Goal: Information Seeking & Learning: Learn about a topic

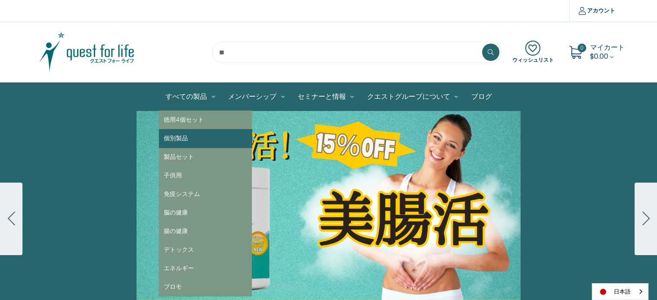
click at [187, 140] on link "個別製品" at bounding box center [205, 138] width 93 height 19
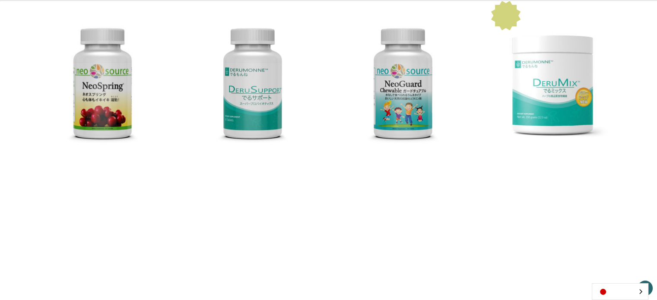
scroll to position [432, 0]
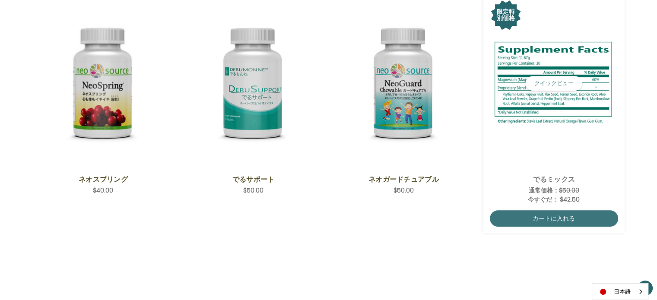
click at [535, 112] on img "DeruMix,Was:$50.00,\aNow:$42.50\a" at bounding box center [554, 83] width 128 height 90
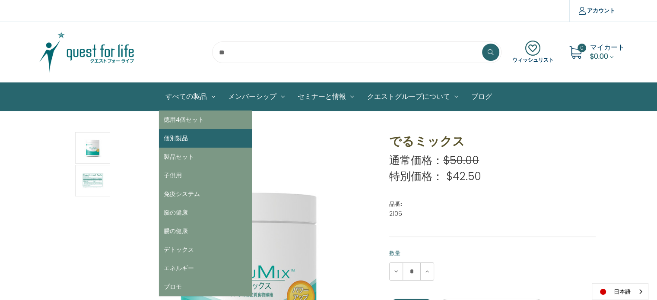
click at [182, 137] on link "個別製品" at bounding box center [205, 138] width 93 height 19
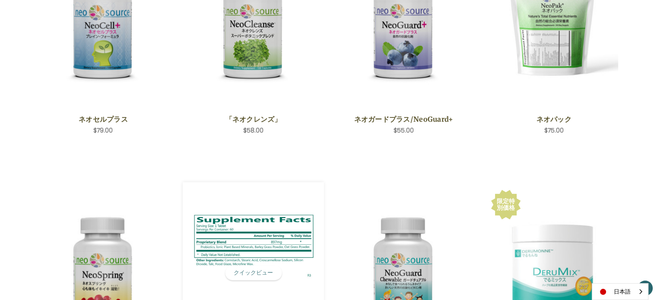
scroll to position [475, 0]
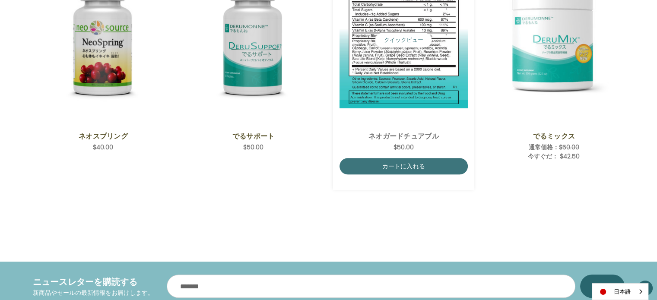
click at [428, 83] on img "NeoGuard Chewable,$50.00\a" at bounding box center [403, 40] width 128 height 136
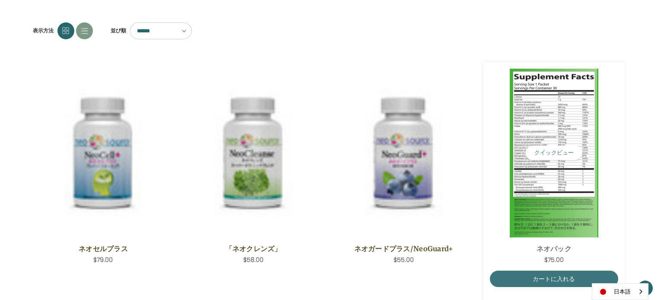
scroll to position [98, 0]
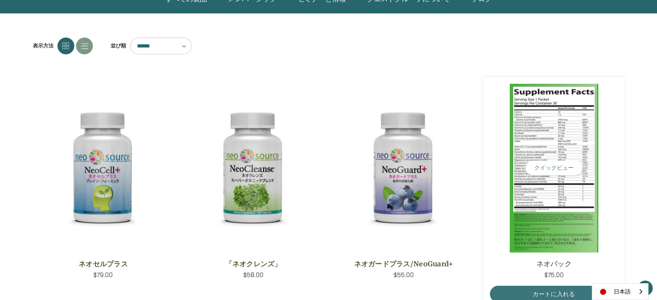
click at [542, 196] on img "NeoPak,$75.00\a" at bounding box center [554, 168] width 128 height 169
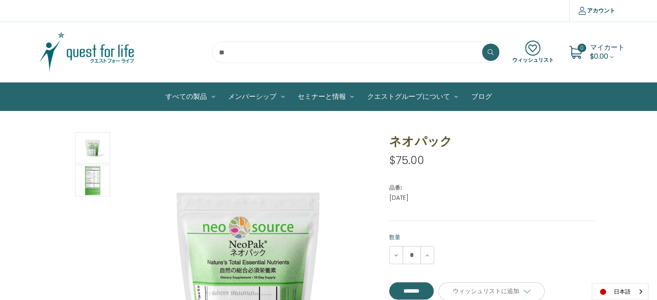
click at [79, 56] on img at bounding box center [87, 52] width 108 height 43
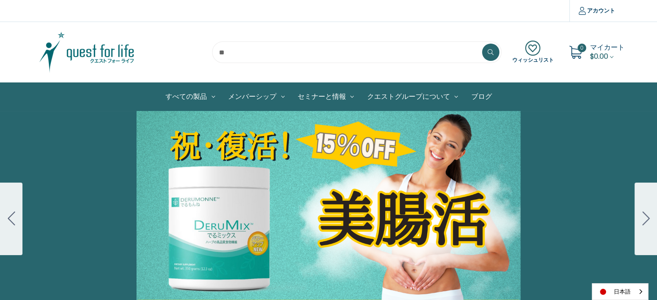
click at [637, 225] on button "Go to slide 2" at bounding box center [645, 219] width 22 height 73
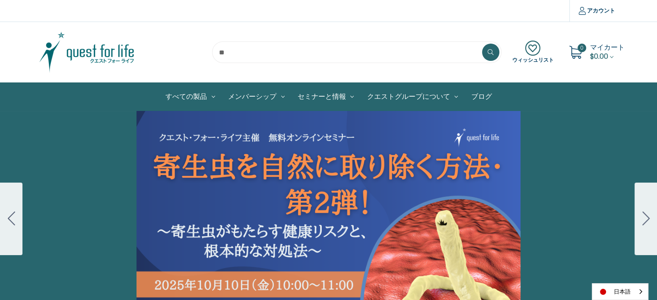
click at [378, 181] on div "Carousel Title Add a description for your carousel slide. You can use this to p…" at bounding box center [328, 219] width 657 height 216
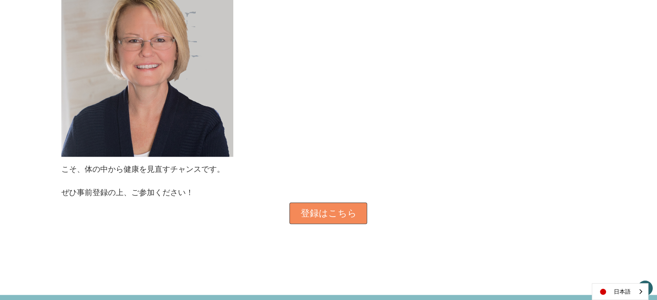
scroll to position [907, 0]
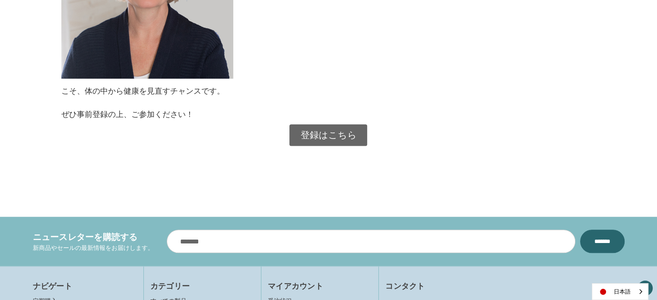
click at [325, 132] on link "登録はこちら" at bounding box center [328, 135] width 78 height 22
